Goal: Task Accomplishment & Management: Manage account settings

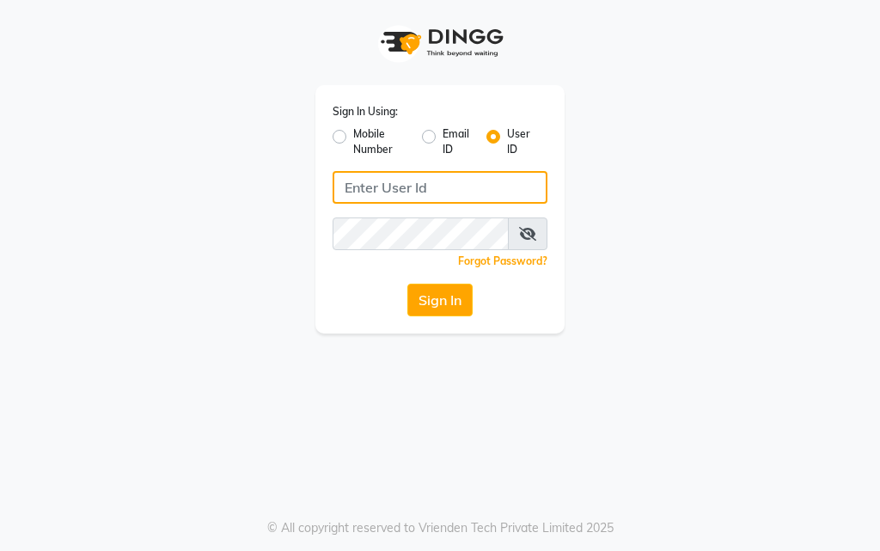
click at [420, 193] on input "Username" at bounding box center [440, 187] width 215 height 33
type input "akshaysalon"
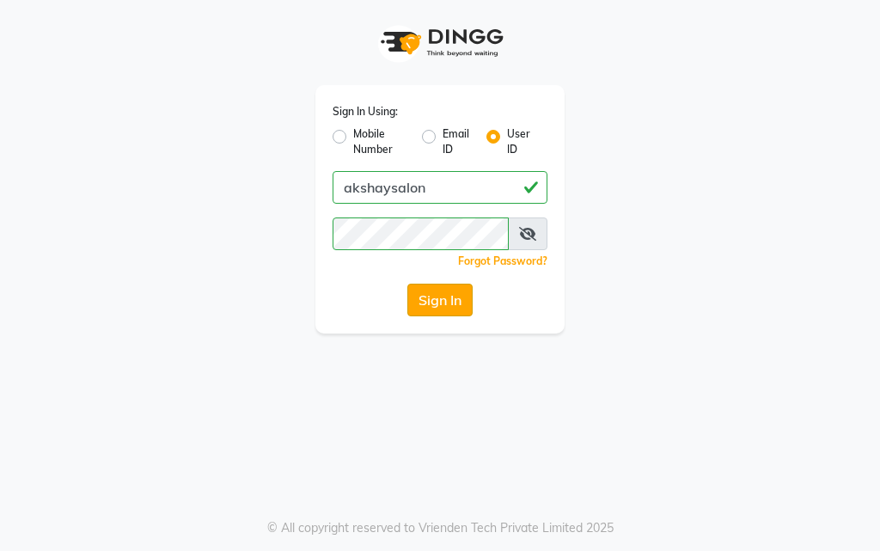
click at [440, 295] on button "Sign In" at bounding box center [440, 300] width 65 height 33
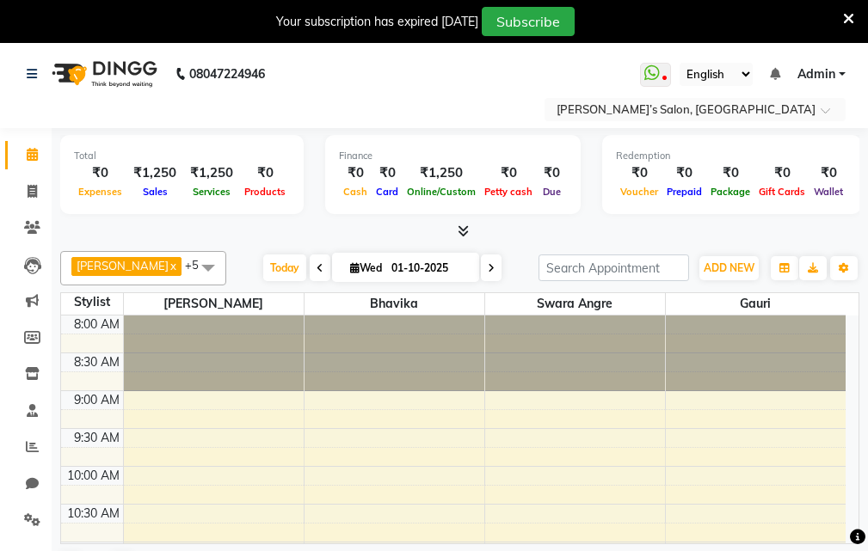
click at [857, 13] on div "Your subscription has expired 4 days ago Subscribe" at bounding box center [434, 21] width 868 height 43
click at [845, 11] on icon at bounding box center [848, 18] width 11 height 15
